Goal: Task Accomplishment & Management: Manage account settings

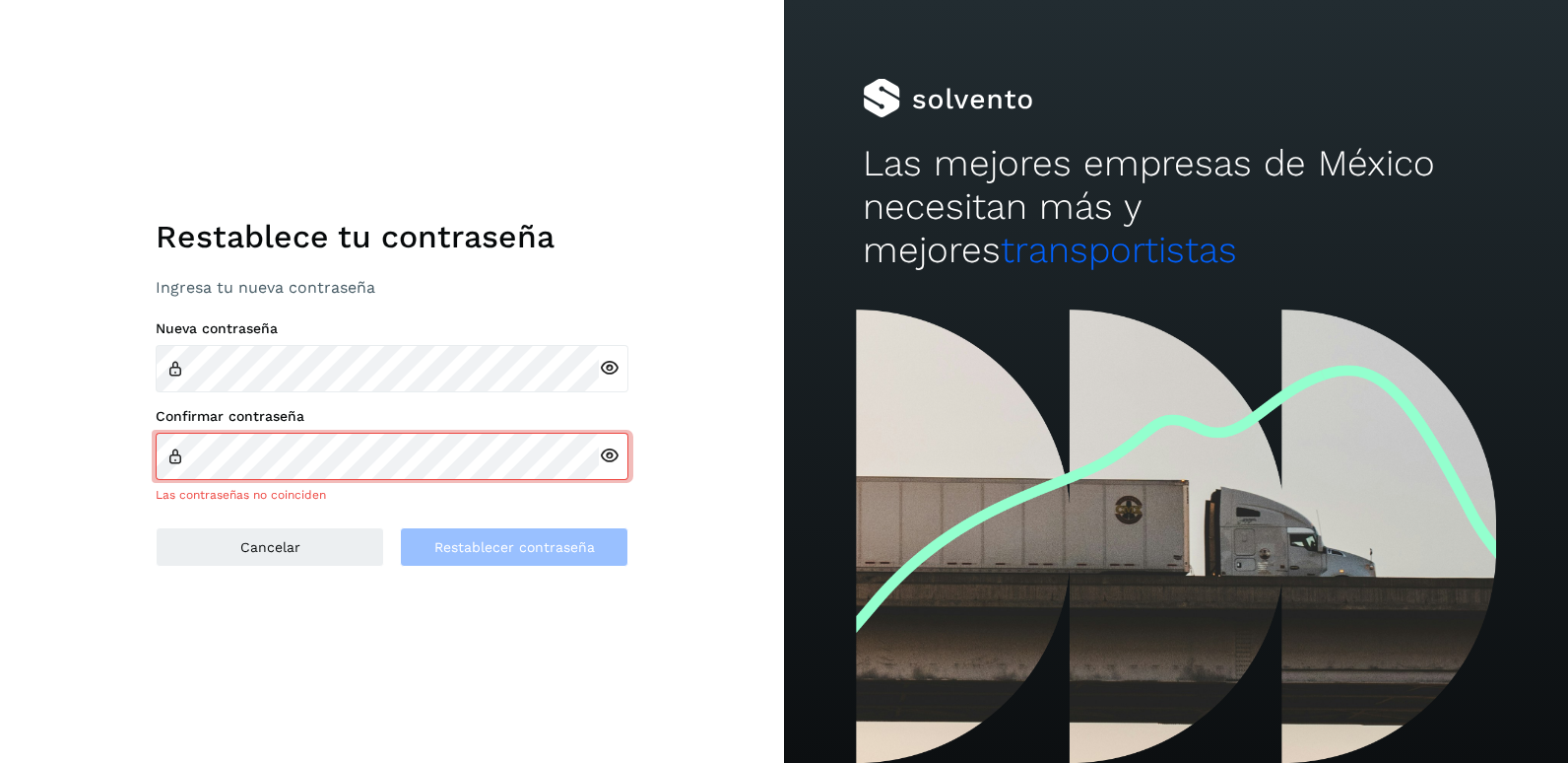
click at [612, 374] on icon at bounding box center [609, 368] width 21 height 21
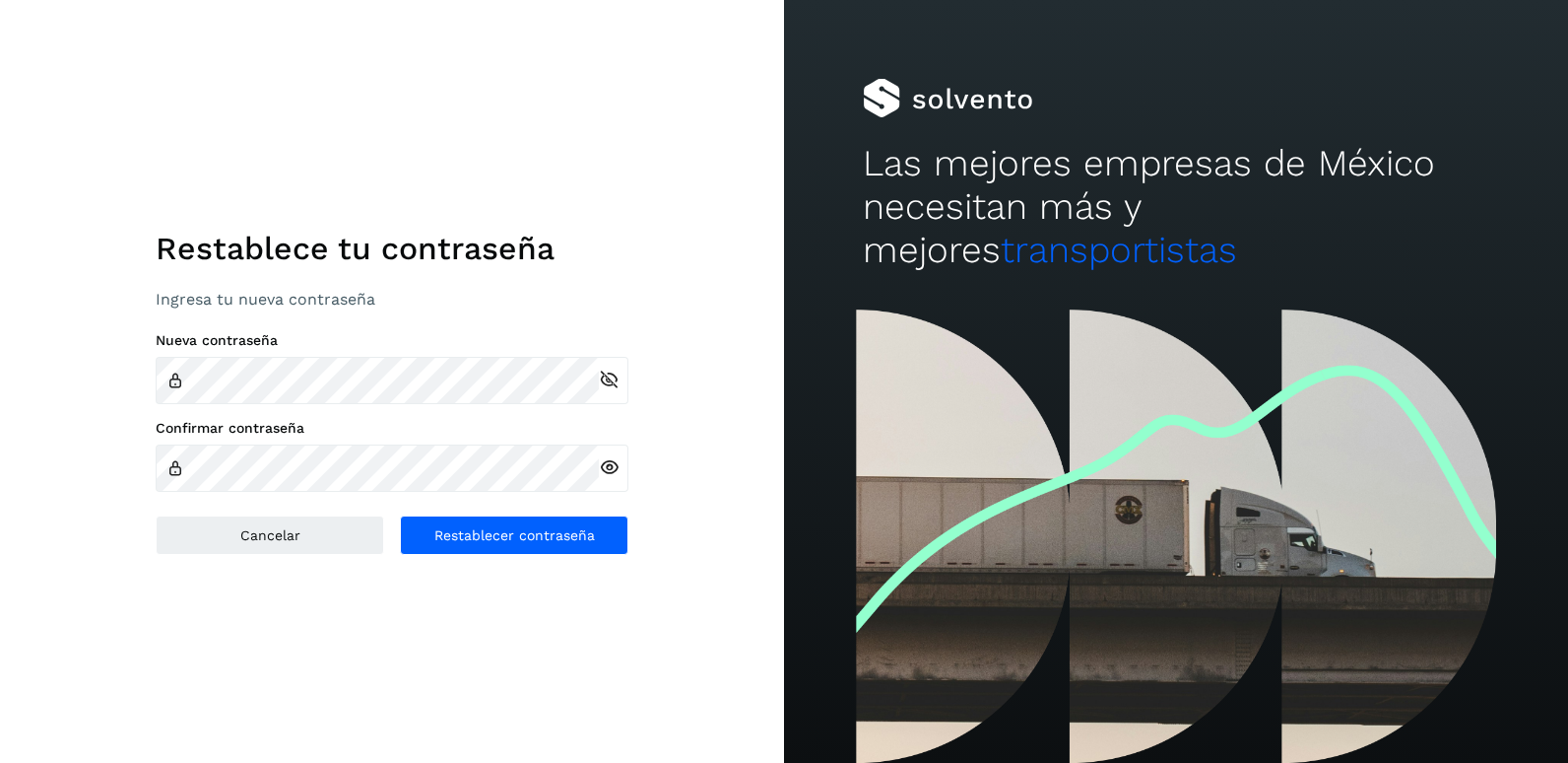
click at [614, 465] on icon at bounding box center [609, 467] width 21 height 21
click at [531, 525] on button "Restablecer contraseña" at bounding box center [514, 535] width 229 height 39
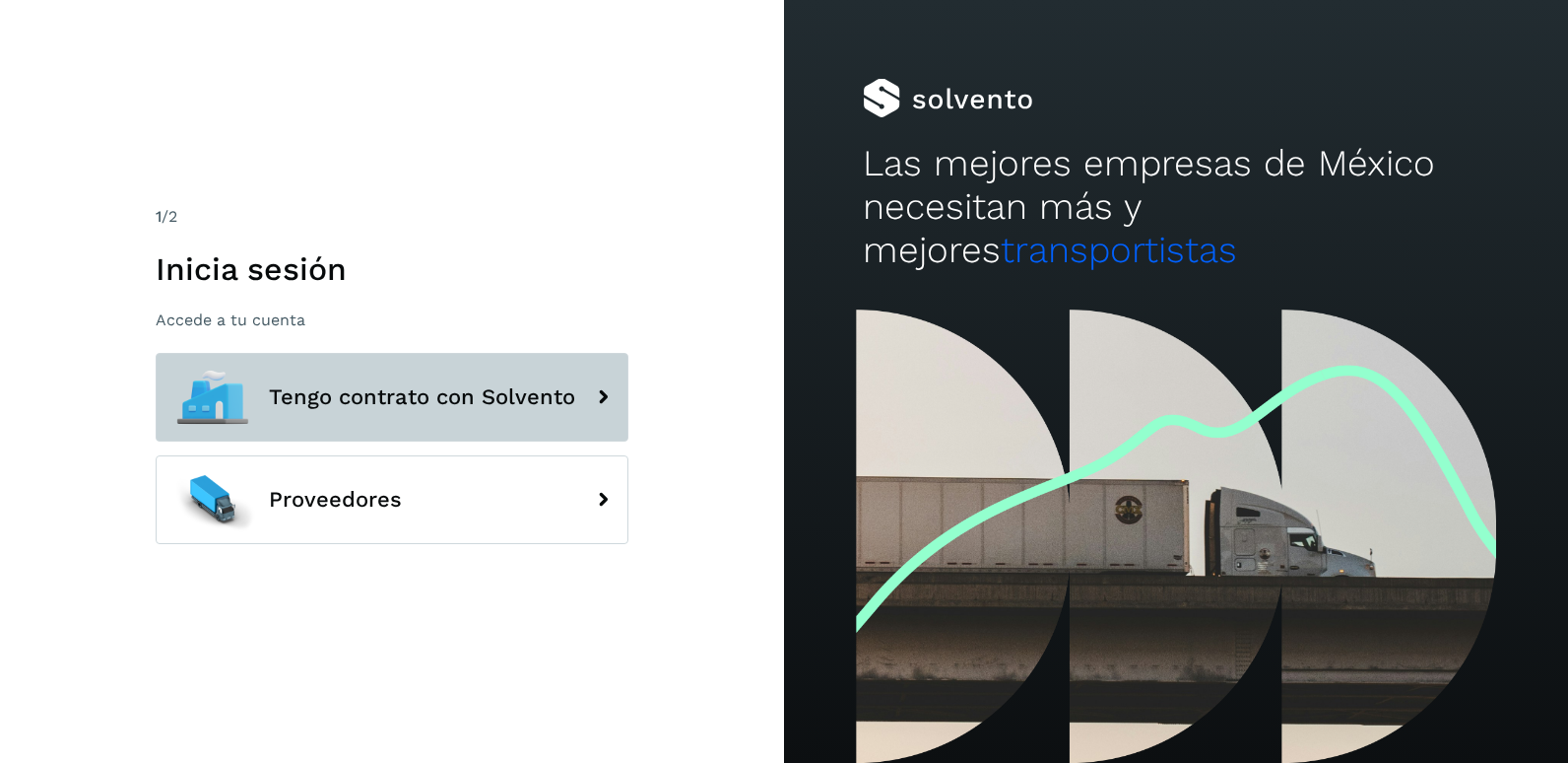
click at [435, 422] on button "Tengo contrato con Solvento" at bounding box center [392, 397] width 473 height 89
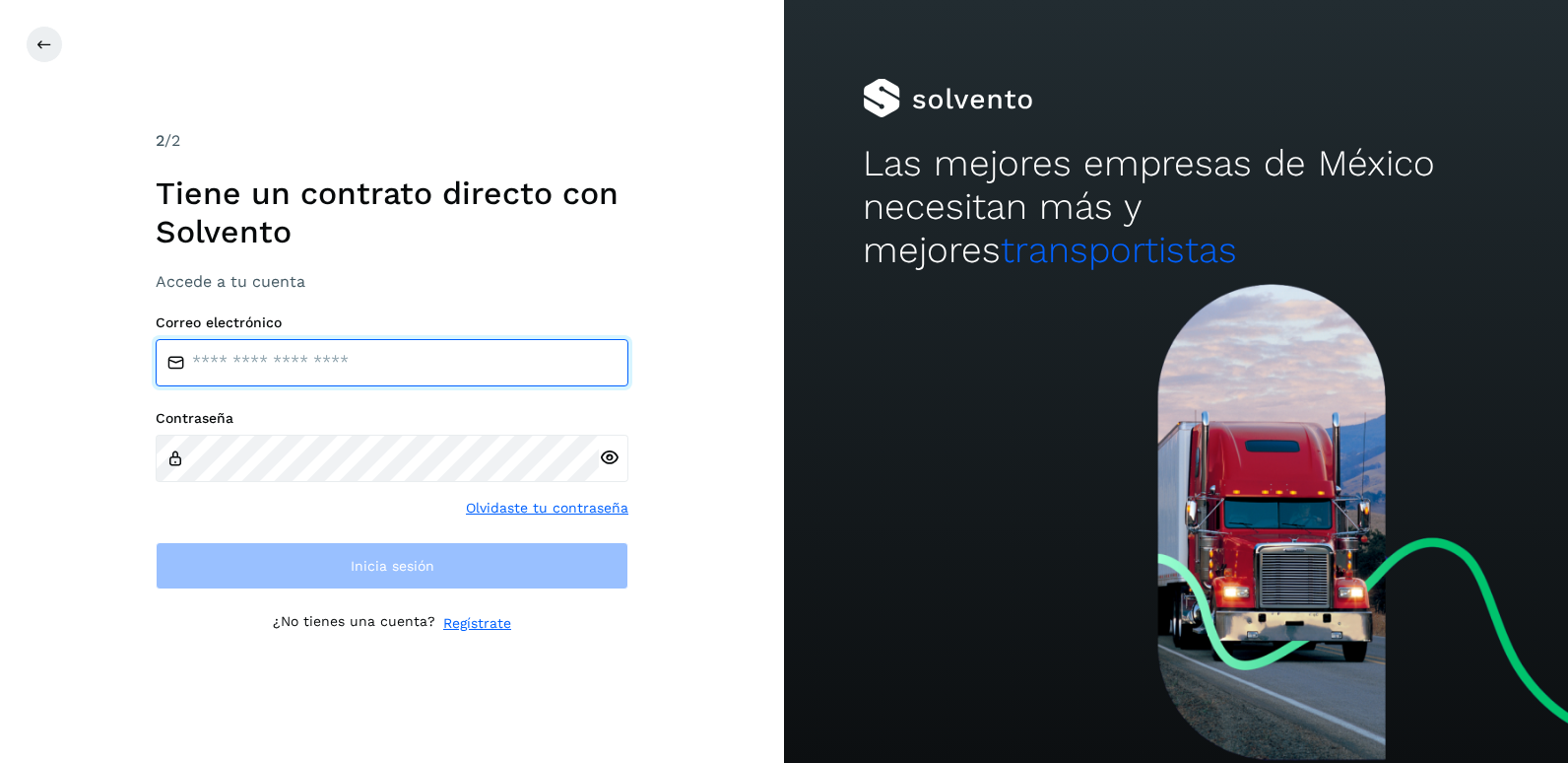
type input "**********"
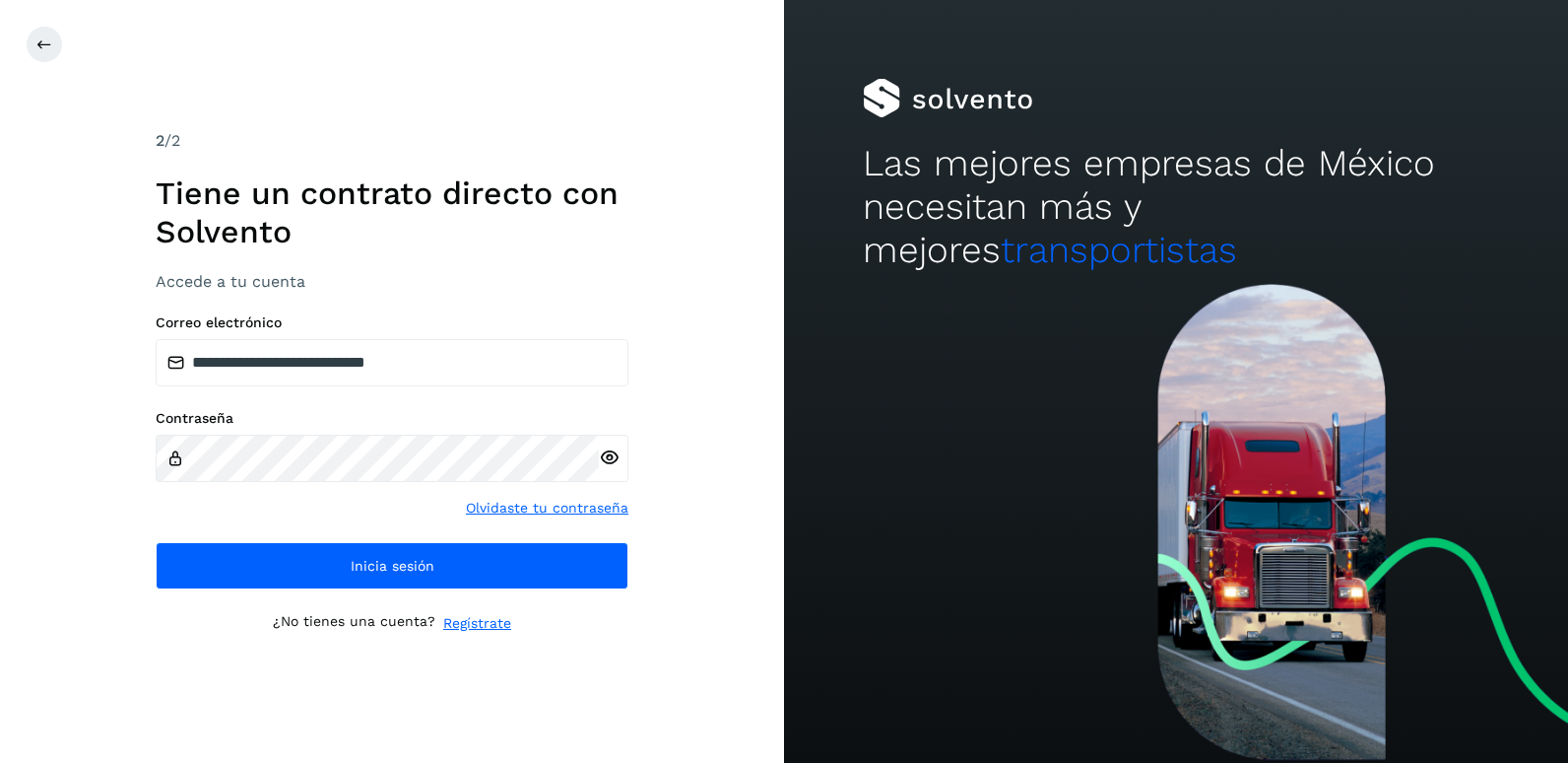
click at [613, 454] on icon at bounding box center [609, 457] width 21 height 21
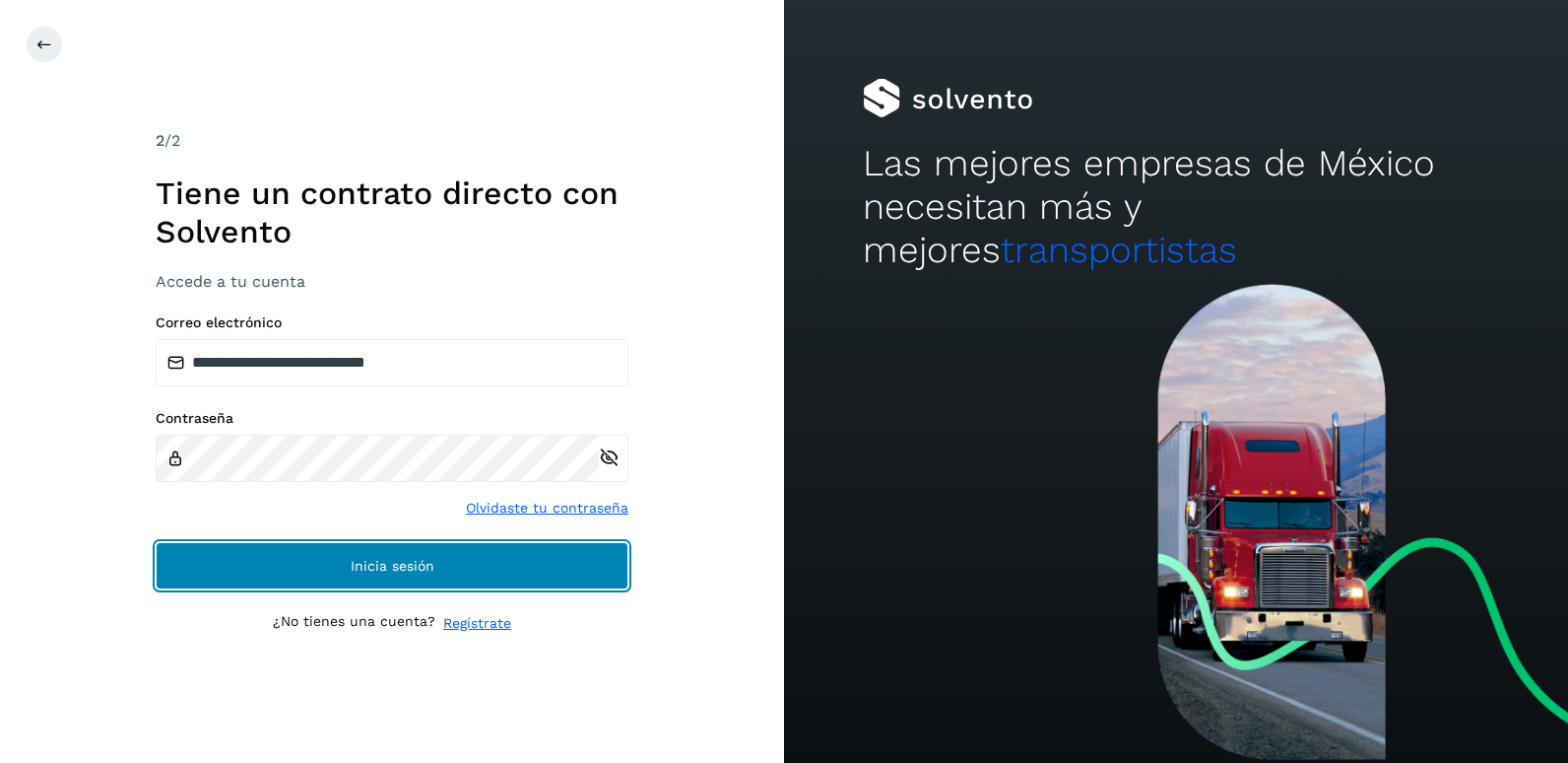
click at [483, 563] on button "Inicia sesión" at bounding box center [392, 566] width 473 height 47
